Goal: Information Seeking & Learning: Learn about a topic

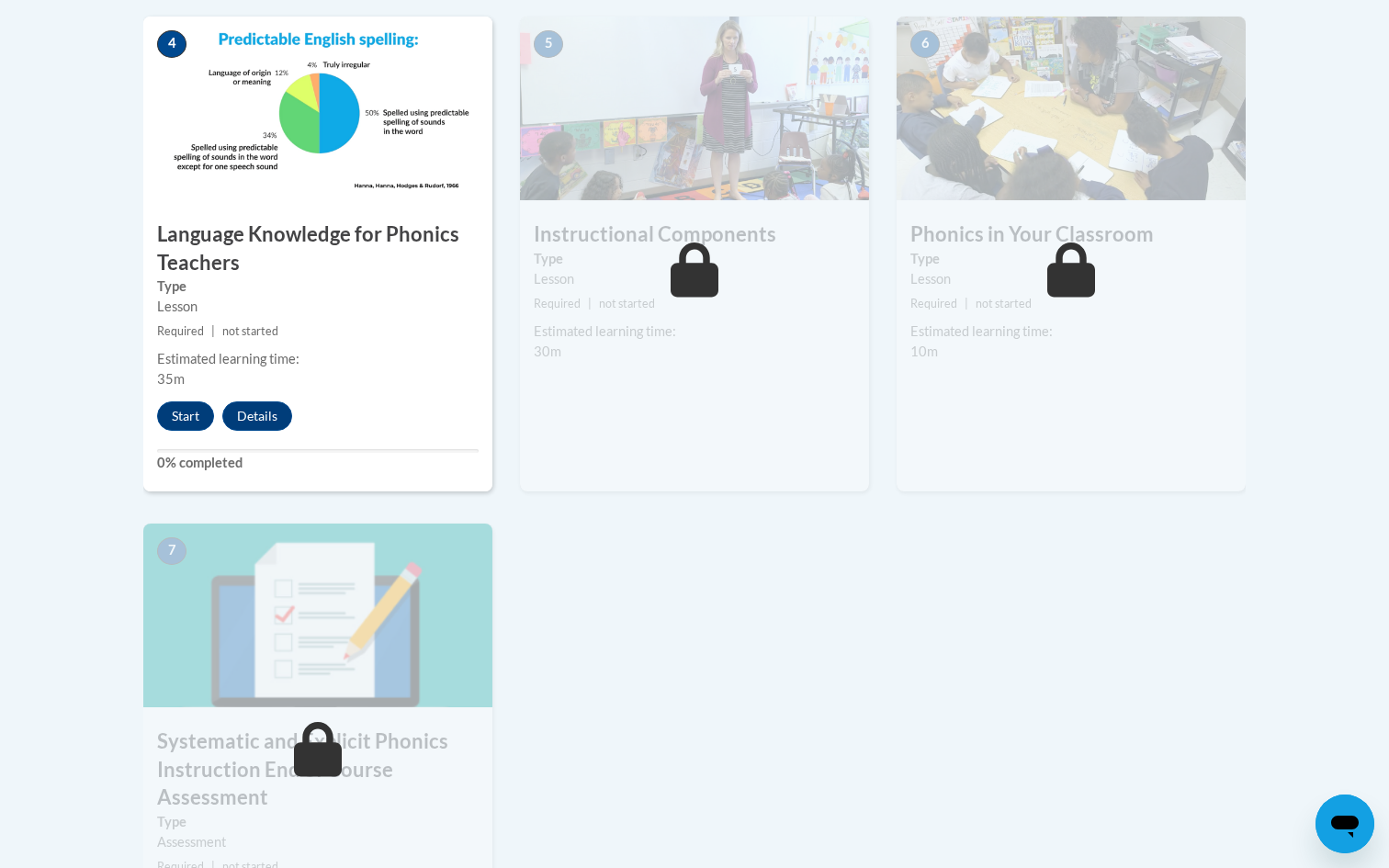
scroll to position [1084, 0]
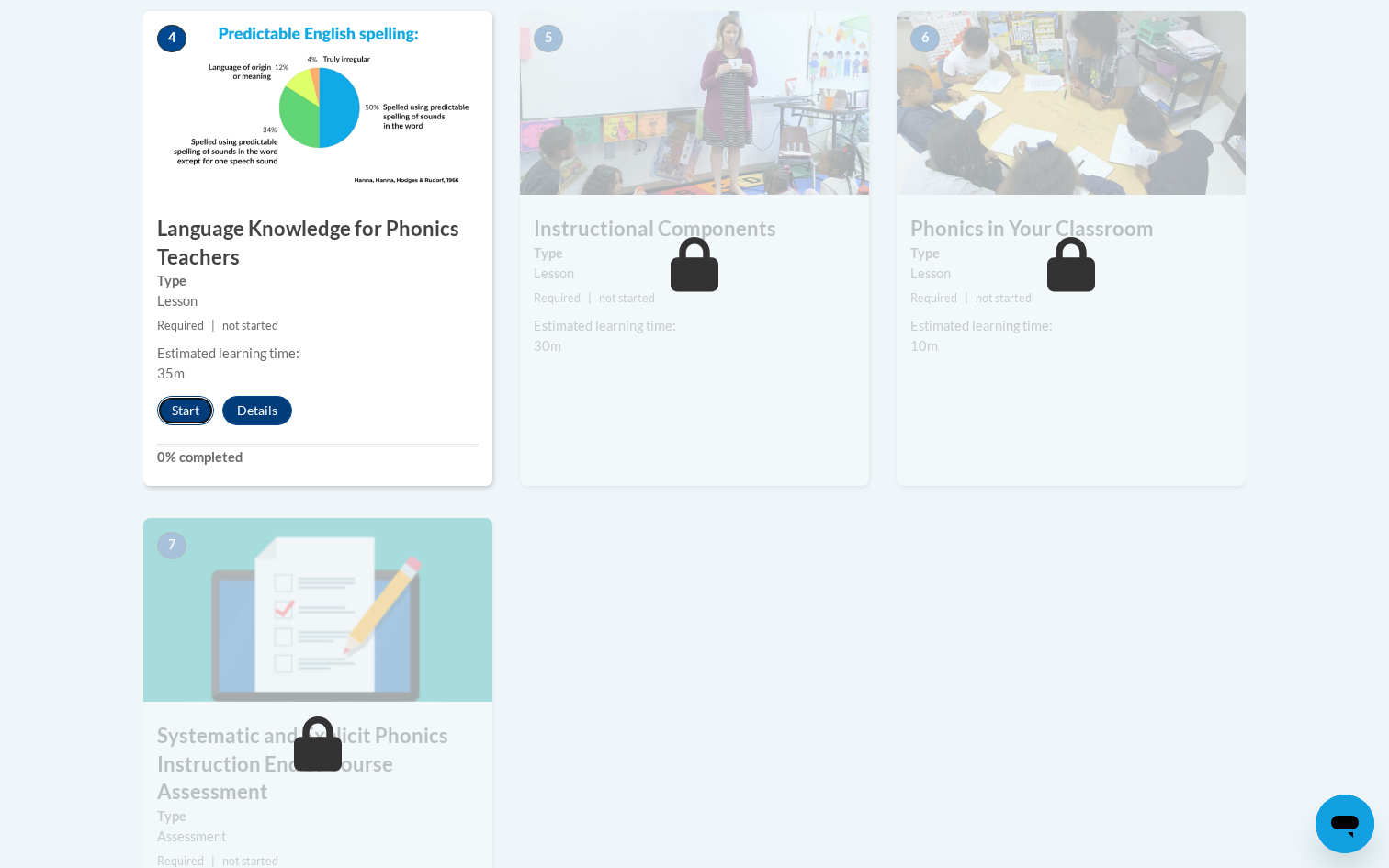
click at [191, 420] on button "Start" at bounding box center [185, 410] width 57 height 29
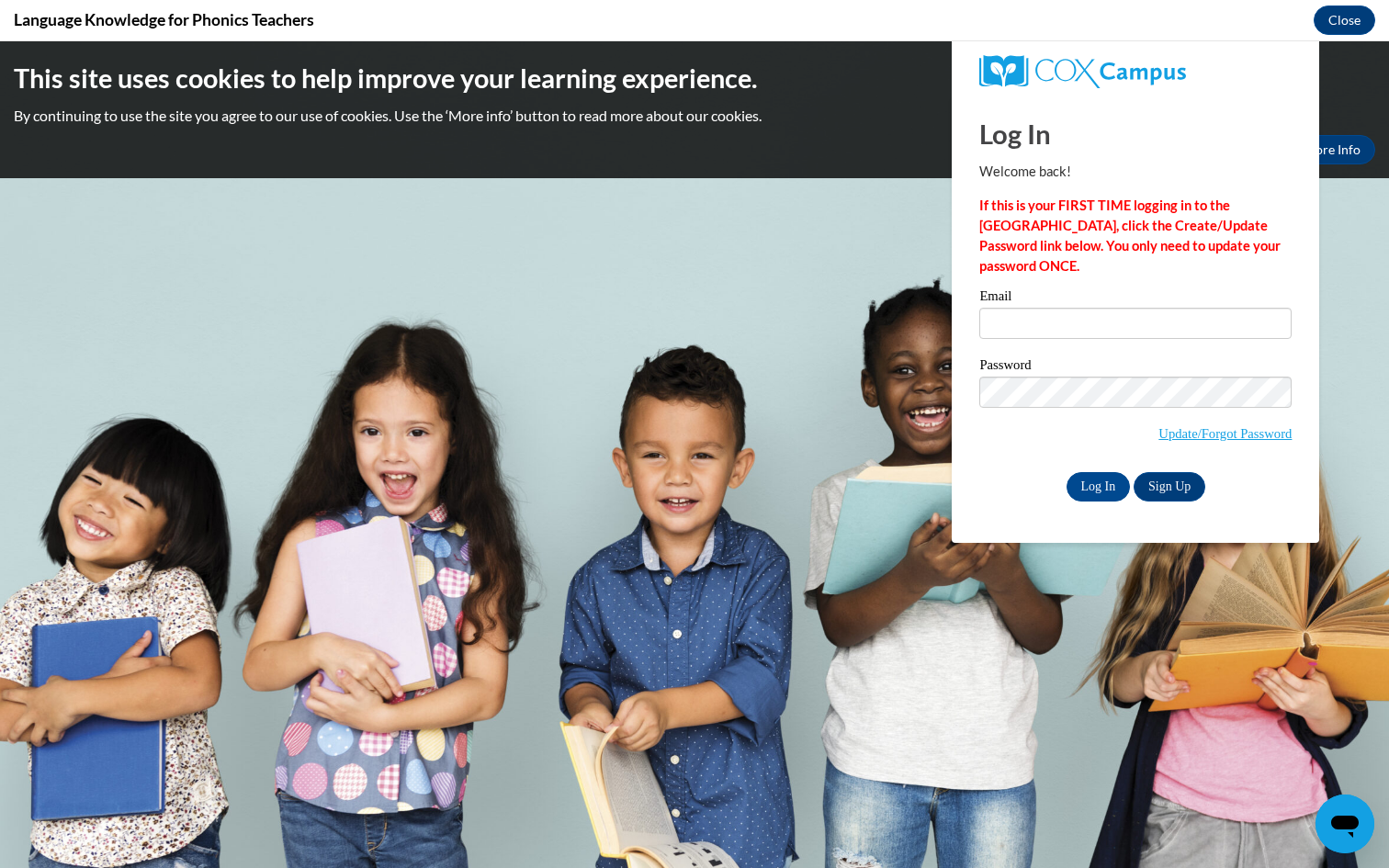
scroll to position [0, 0]
type input "molly.stefiuk@my.viu.ca"
click at [1100, 483] on input "Log In" at bounding box center [1099, 486] width 64 height 29
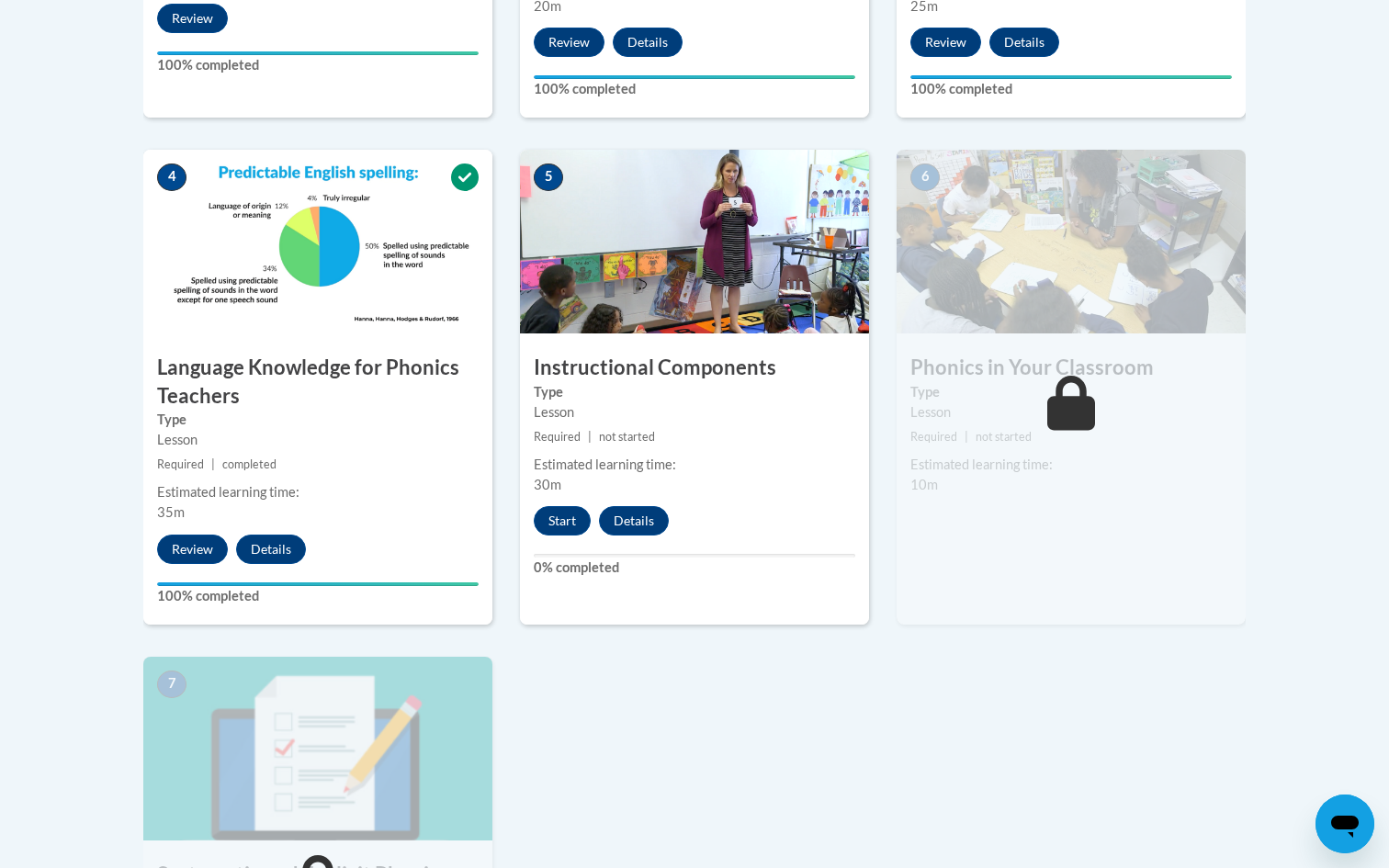
scroll to position [892, 0]
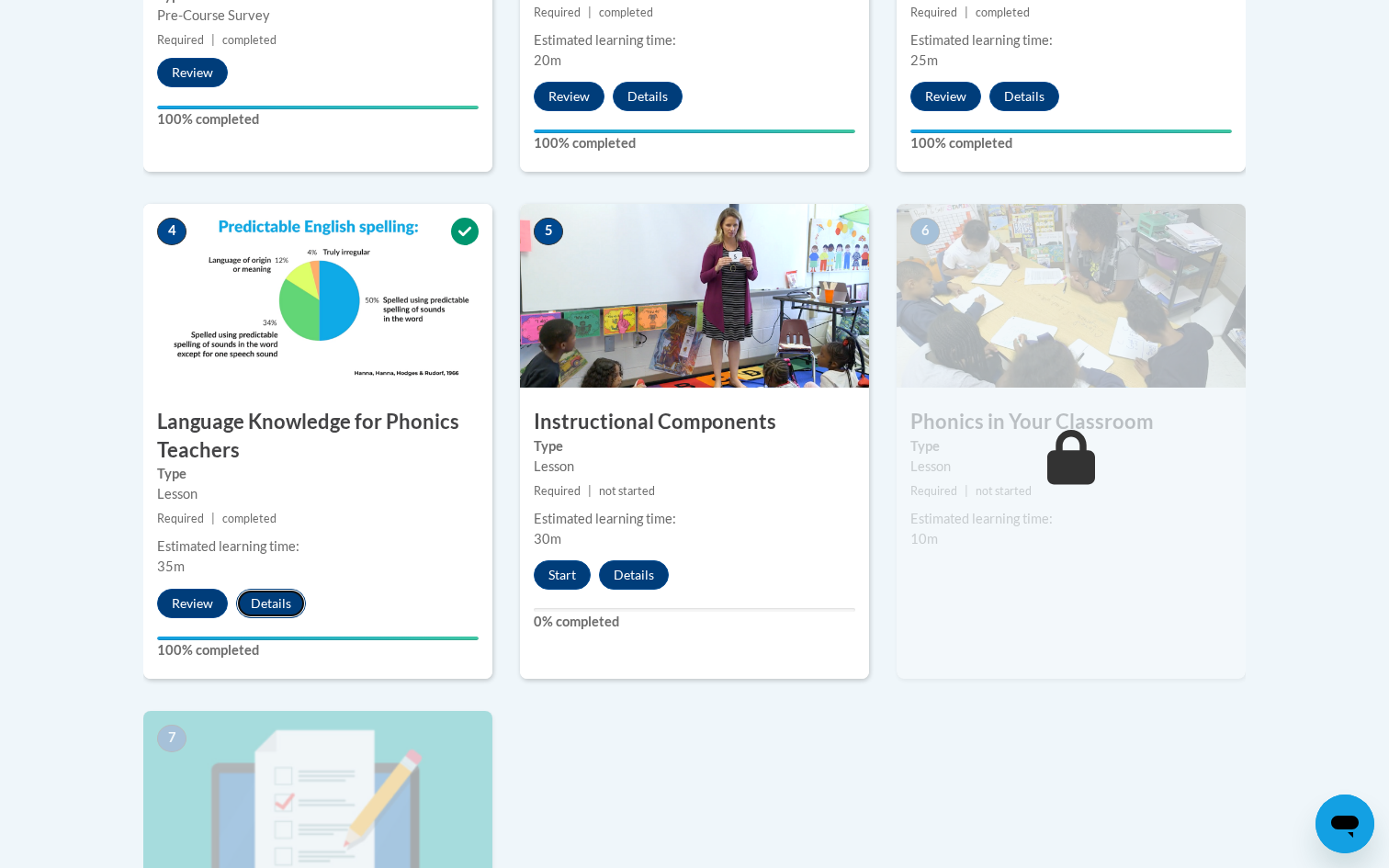
click at [287, 607] on button "Details" at bounding box center [271, 603] width 70 height 29
